Goal: Task Accomplishment & Management: Complete application form

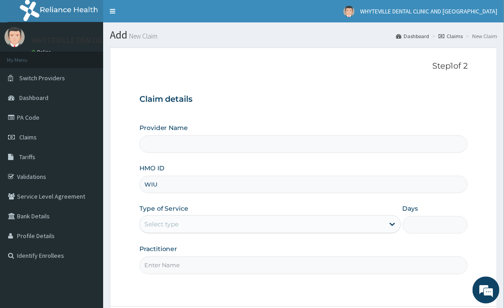
type input "WIU/"
type input "WHYTEVILLE DENTAL CLINIC AND [GEOGRAPHIC_DATA]"
type input "WIU/10094/B"
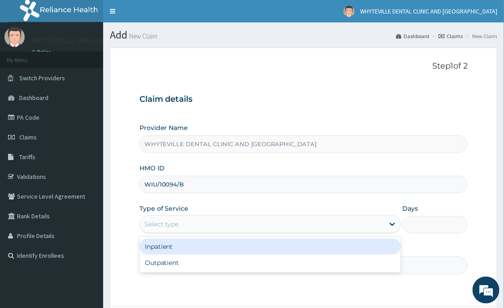
drag, startPoint x: 178, startPoint y: 233, endPoint x: 189, endPoint y: 218, distance: 18.3
click at [180, 229] on div "Select type" at bounding box center [269, 224] width 261 height 18
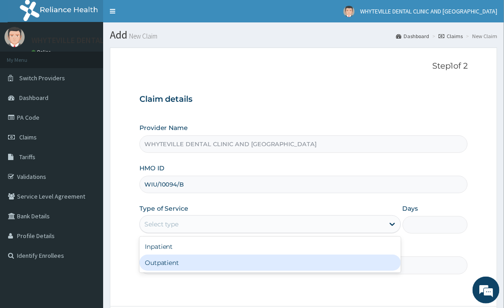
click at [174, 266] on div "Outpatient" at bounding box center [269, 263] width 261 height 16
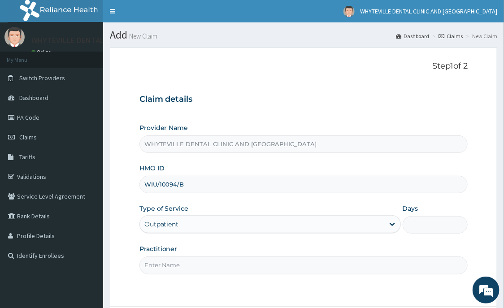
type input "1"
click at [185, 266] on input "Practitioner" at bounding box center [303, 265] width 329 height 17
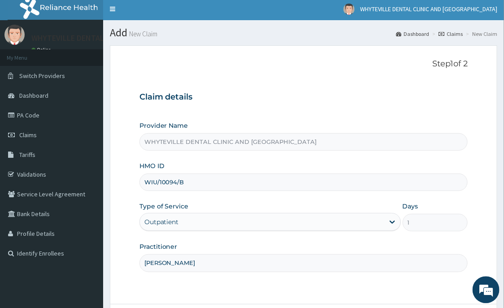
scroll to position [79, 0]
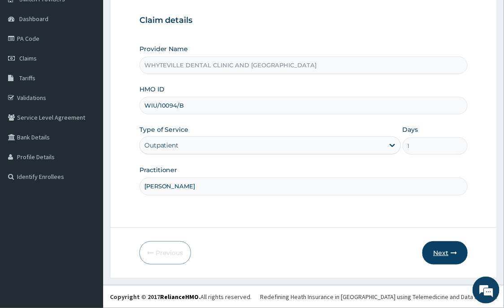
type input "OJO WILSON"
click at [450, 245] on button "Next" at bounding box center [444, 252] width 45 height 23
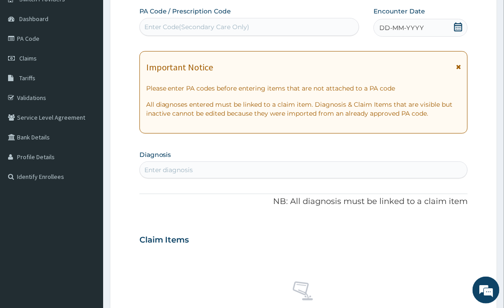
click at [275, 21] on div "Enter Code(Secondary Care Only)" at bounding box center [249, 27] width 219 height 14
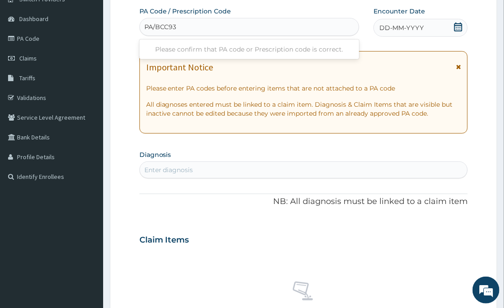
type input "PA/BCC934"
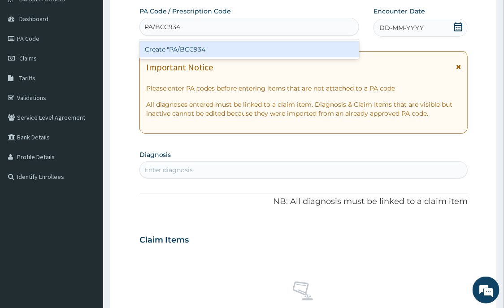
click at [280, 48] on div "Create "PA/BCC934"" at bounding box center [249, 49] width 220 height 16
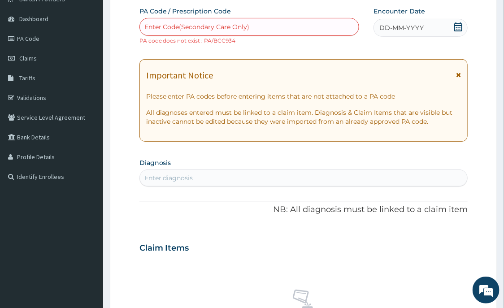
click at [254, 26] on div "Enter Code(Secondary Care Only)" at bounding box center [249, 27] width 219 height 14
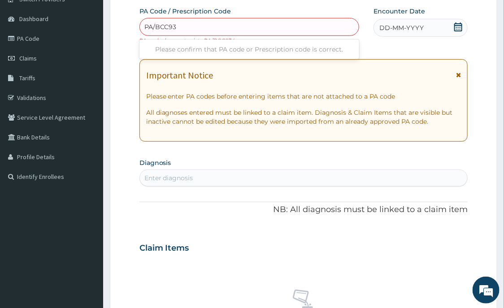
type input "PA/BCC93A"
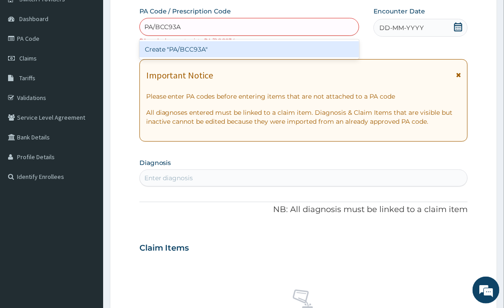
click at [230, 48] on div "Create "PA/BCC93A"" at bounding box center [249, 49] width 220 height 16
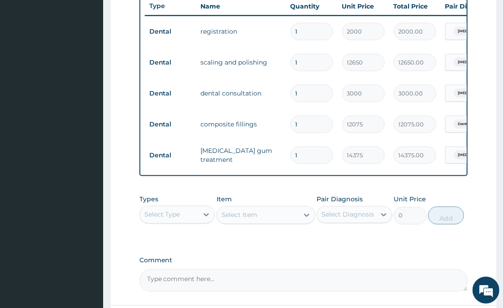
scroll to position [0, 121]
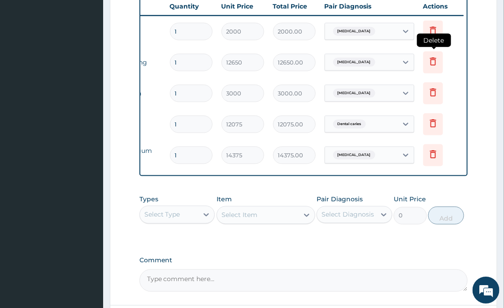
click at [426, 57] on icon at bounding box center [433, 62] width 20 height 22
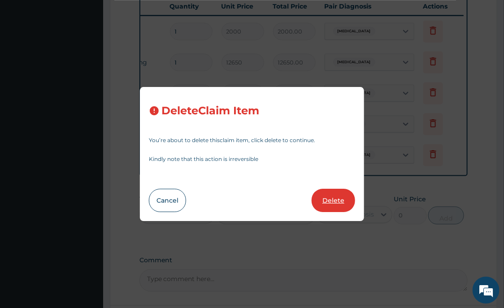
click at [339, 200] on button "Delete" at bounding box center [334, 200] width 44 height 23
type input "3000"
type input "3000.00"
type input "12075"
type input "12075.00"
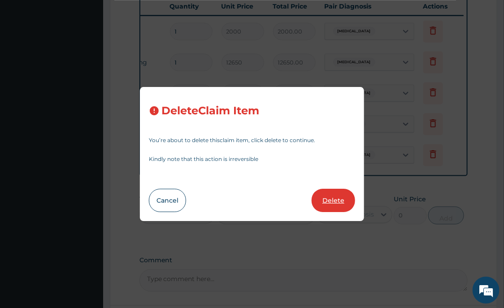
type input "14375"
type input "14375.00"
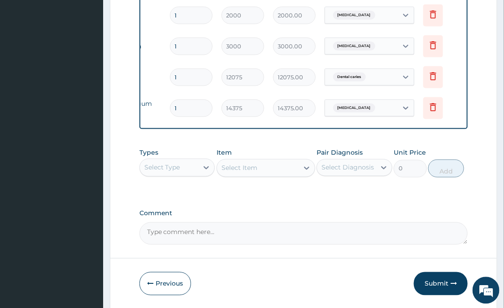
scroll to position [396, 0]
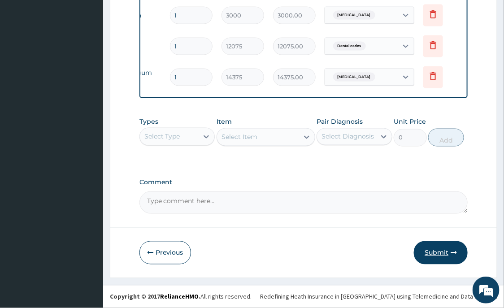
click at [449, 255] on button "Submit" at bounding box center [441, 252] width 54 height 23
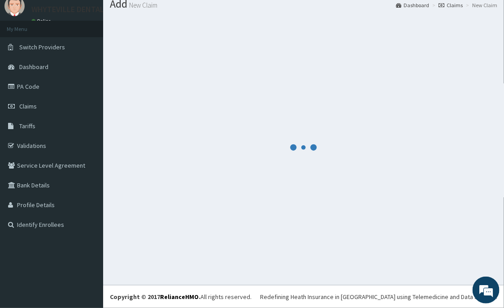
scroll to position [31, 0]
